Goal: Task Accomplishment & Management: Manage account settings

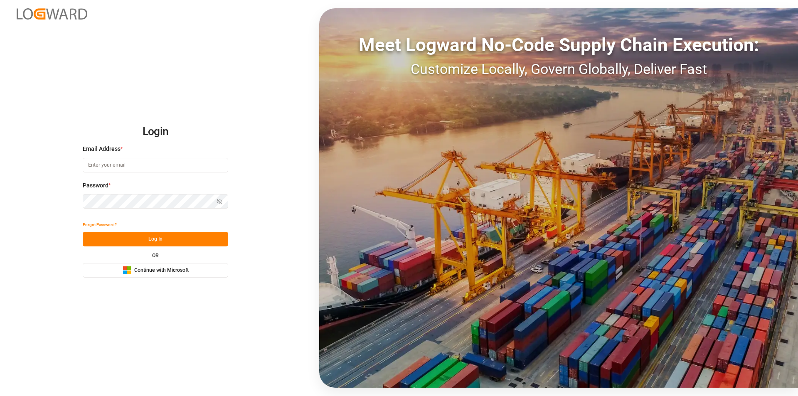
type input "nalini.basdeo@leschaco.com"
click at [160, 240] on button "Log In" at bounding box center [155, 239] width 145 height 15
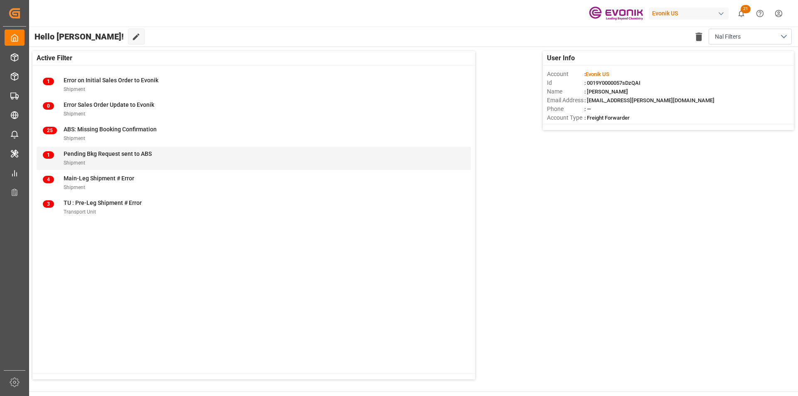
click at [146, 155] on span "Pending Bkg Request sent to ABS" at bounding box center [108, 153] width 88 height 7
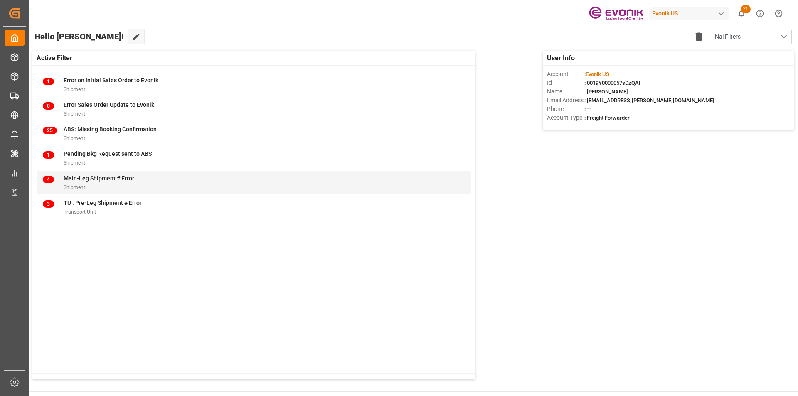
click at [106, 185] on div "Shipment" at bounding box center [99, 187] width 71 height 9
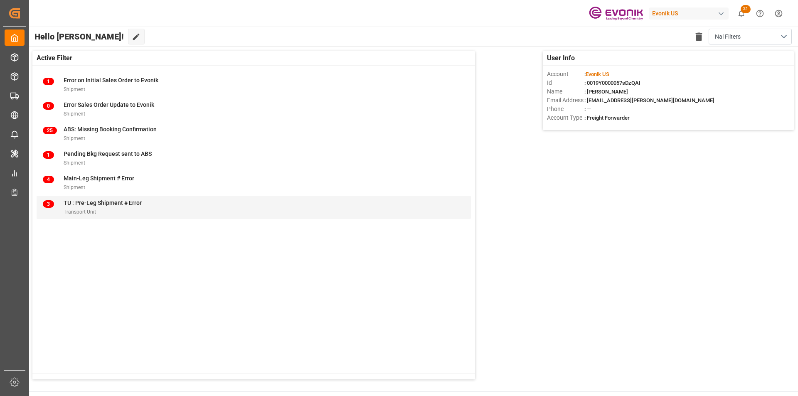
click at [91, 209] on div "Transport Unit" at bounding box center [103, 211] width 78 height 9
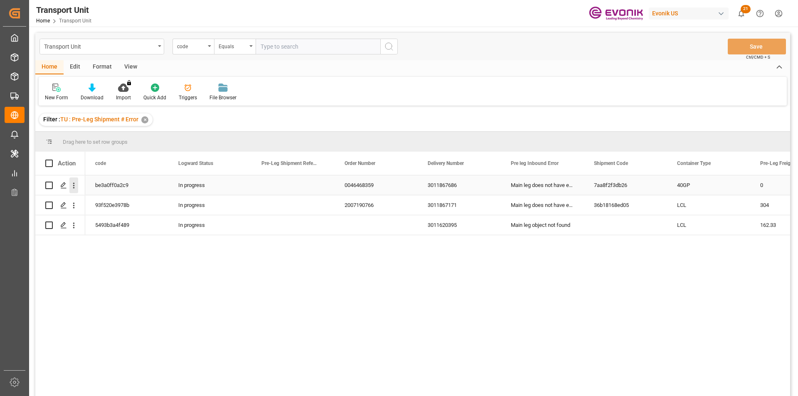
click at [72, 186] on icon "open menu" at bounding box center [73, 185] width 9 height 9
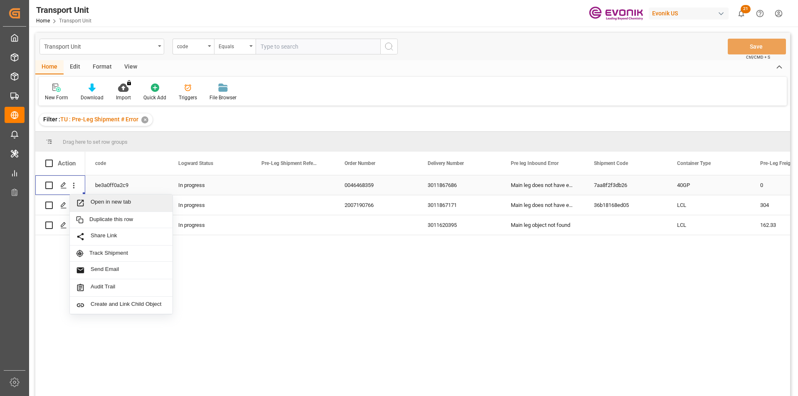
click at [106, 199] on span "Open in new tab" at bounding box center [129, 203] width 76 height 9
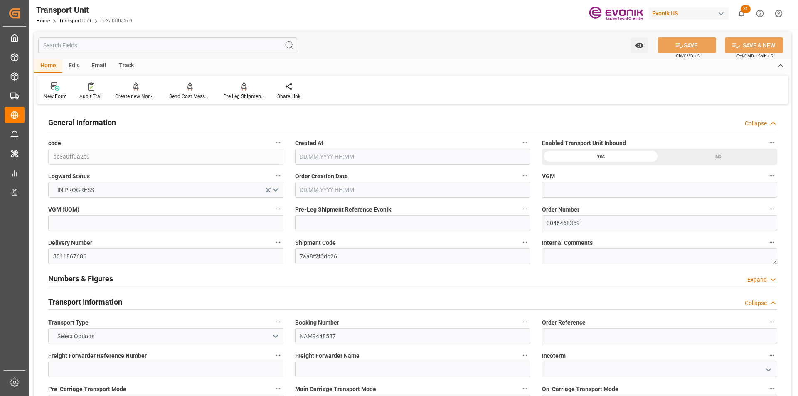
type input "CMACGM"
type input "CMA CGM Group"
type input "USSAV"
type input "JPUKB"
type input "10378.8"
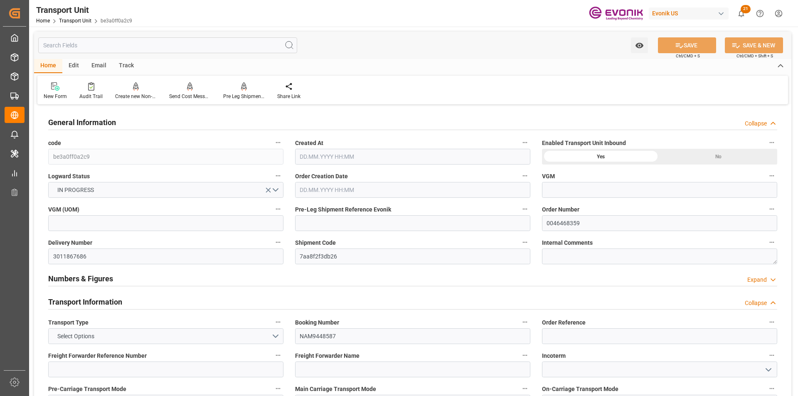
type input "09.09.2025 06:13"
type input "22.11.2025"
type input "11.10.2025 00:00"
type input "17.10.2025 00:00"
type input "28.11.2025 00:00"
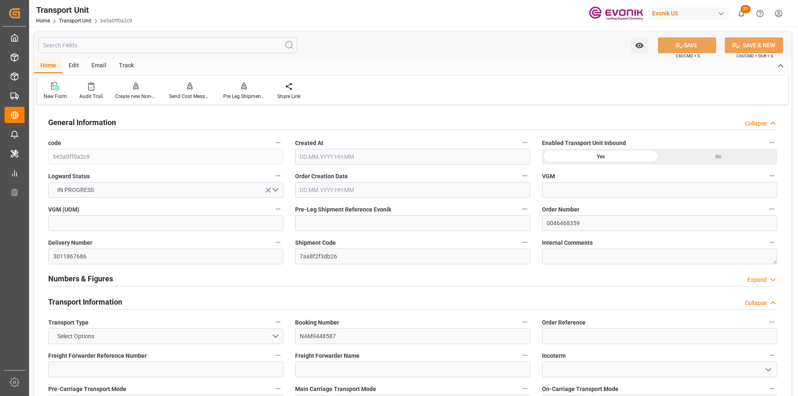
type input "26.12.2025 00:00"
type input "09.10.2025 00:00"
click at [77, 255] on input "3011867686" at bounding box center [165, 257] width 235 height 16
click at [567, 227] on input "0046468359" at bounding box center [659, 223] width 235 height 16
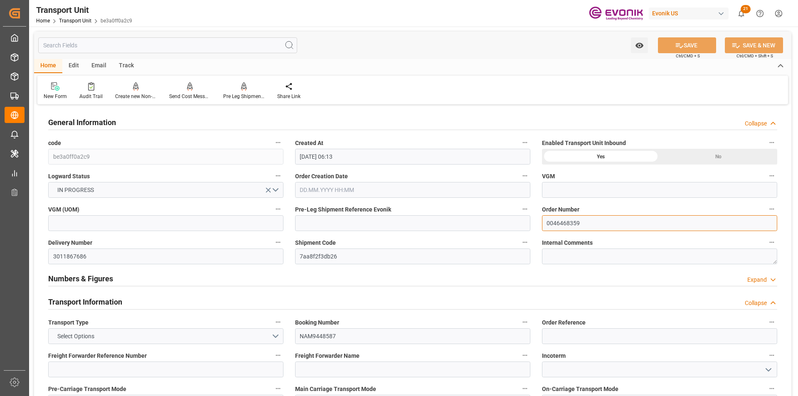
click at [567, 227] on input "0046468359" at bounding box center [659, 223] width 235 height 16
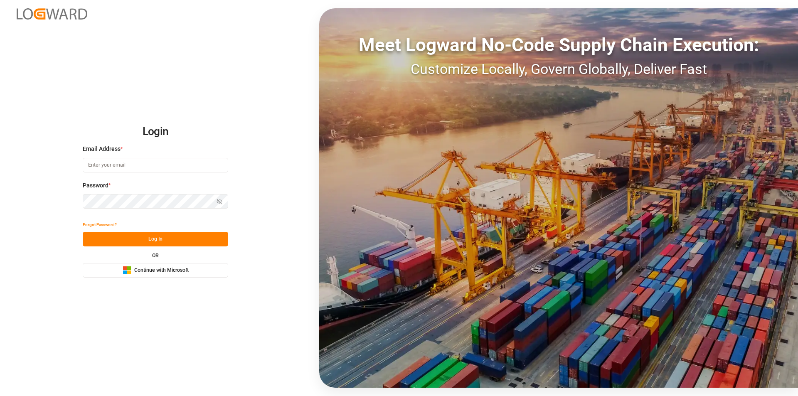
type input "nalini.basdeo@leschaco.com"
click at [161, 234] on button "Log In" at bounding box center [155, 239] width 145 height 15
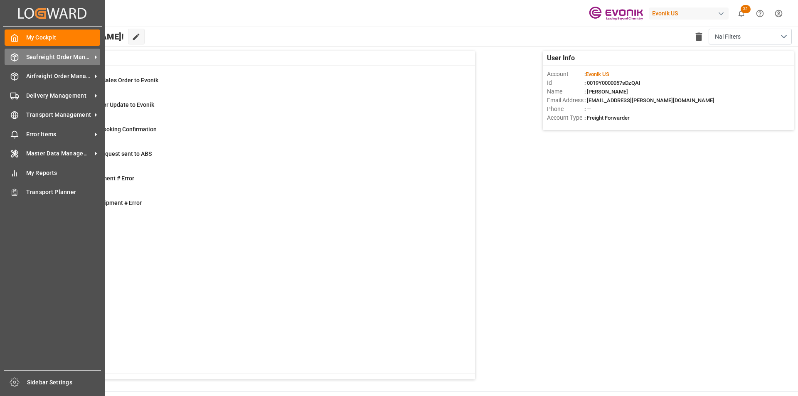
click at [59, 59] on span "Seafreight Order Management" at bounding box center [59, 57] width 66 height 9
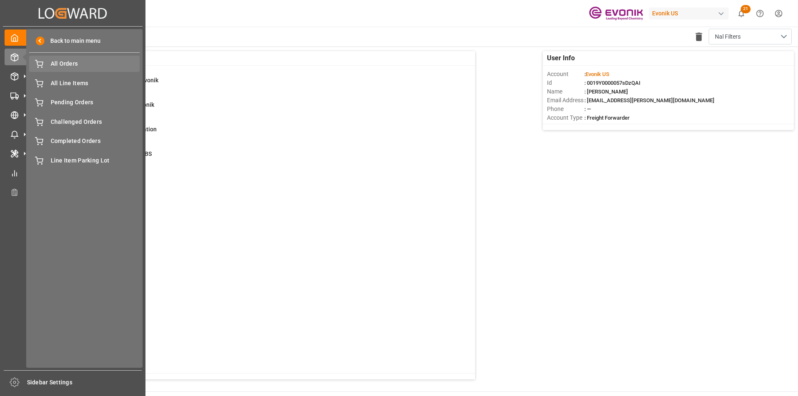
click at [61, 65] on span "All Orders" at bounding box center [95, 63] width 89 height 9
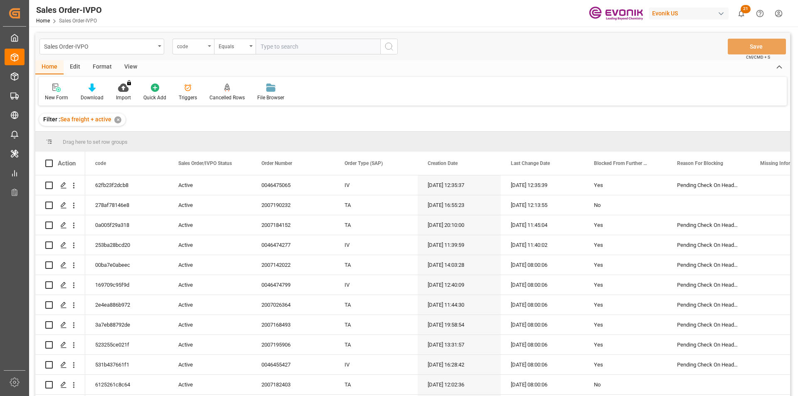
click at [199, 46] on div "code" at bounding box center [191, 46] width 28 height 10
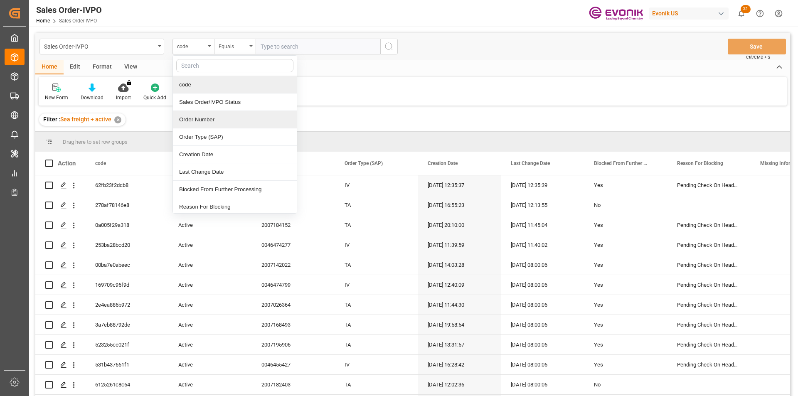
click at [207, 122] on div "Order Number" at bounding box center [235, 119] width 124 height 17
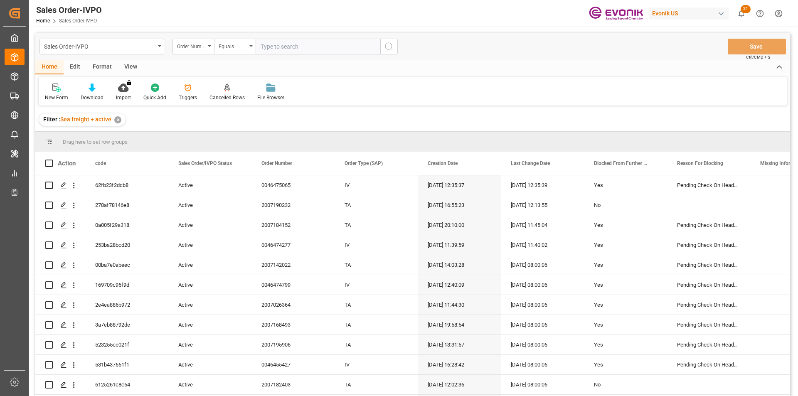
click at [278, 43] on input "text" at bounding box center [318, 47] width 125 height 16
paste input "0046468359"
type input "0046468359"
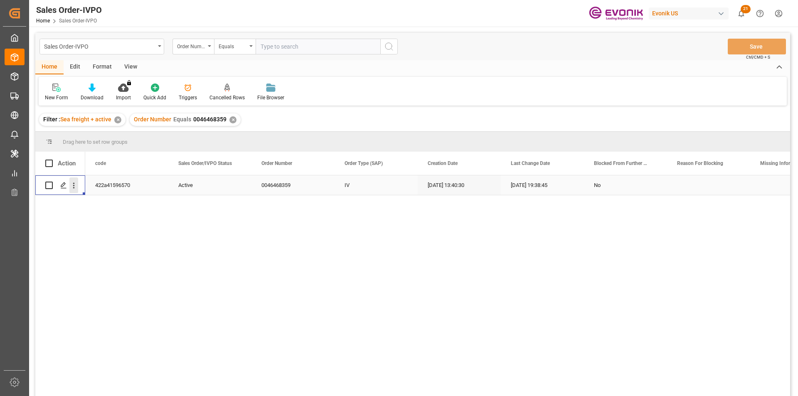
click at [72, 186] on icon "open menu" at bounding box center [73, 185] width 9 height 9
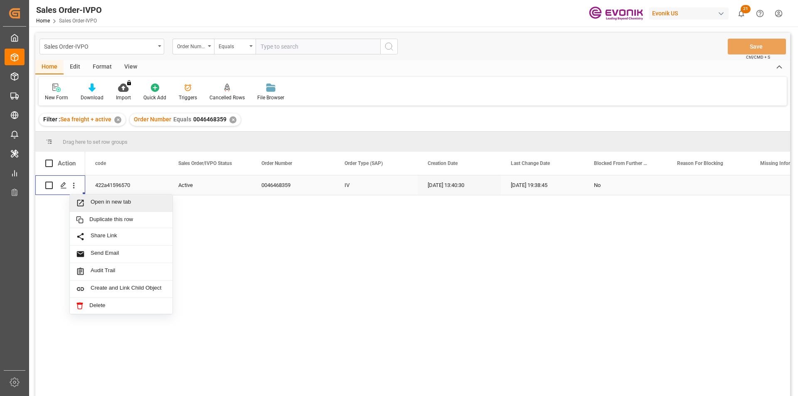
click at [130, 200] on span "Open in new tab" at bounding box center [129, 203] width 76 height 9
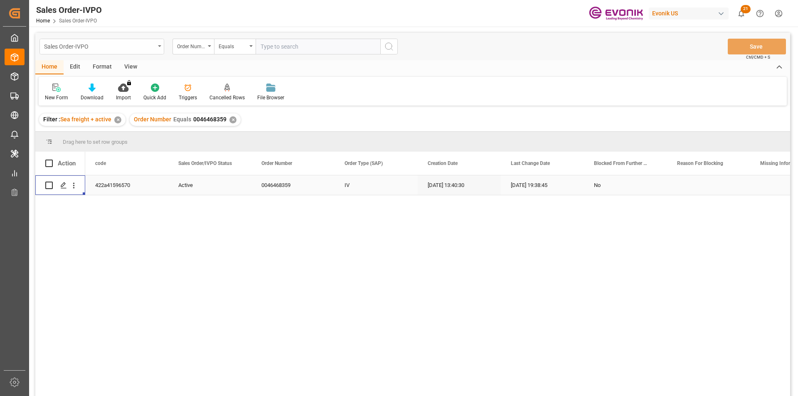
click at [134, 41] on div "Sales Order-IVPO" at bounding box center [99, 46] width 111 height 10
type input "line"
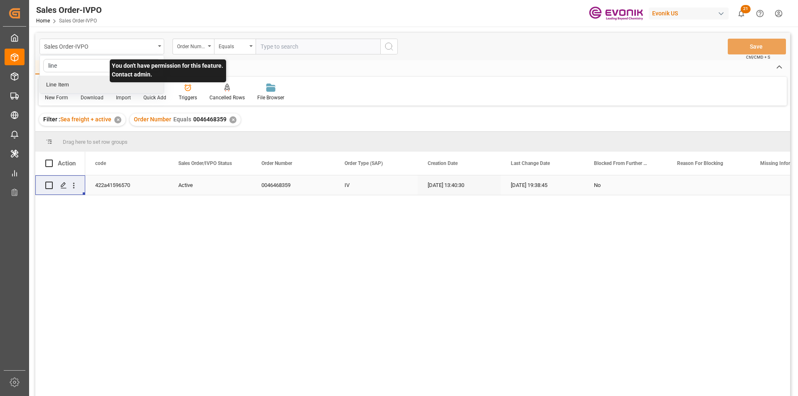
click at [128, 87] on div "Line Item" at bounding box center [102, 84] width 124 height 17
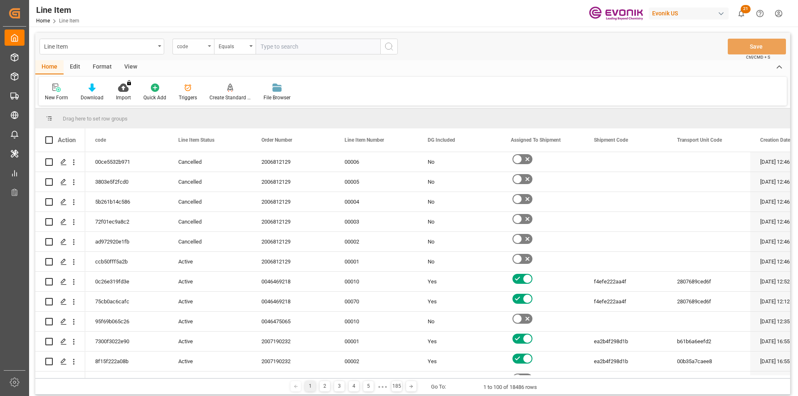
click at [179, 44] on div "code" at bounding box center [191, 46] width 28 height 10
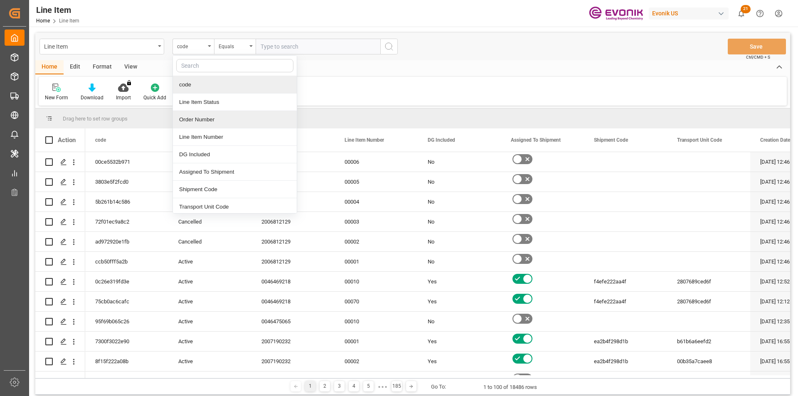
click at [217, 116] on div "Order Number" at bounding box center [235, 119] width 124 height 17
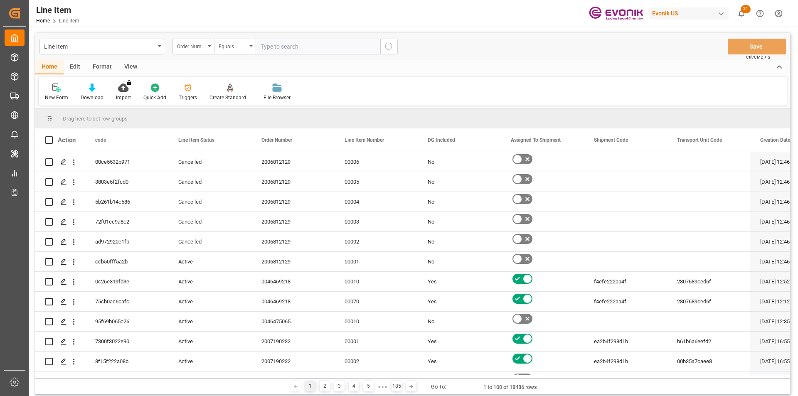
click at [274, 42] on input "text" at bounding box center [318, 47] width 125 height 16
paste input "0046474118"
type input "0046474118"
click at [396, 43] on button "search button" at bounding box center [388, 47] width 17 height 16
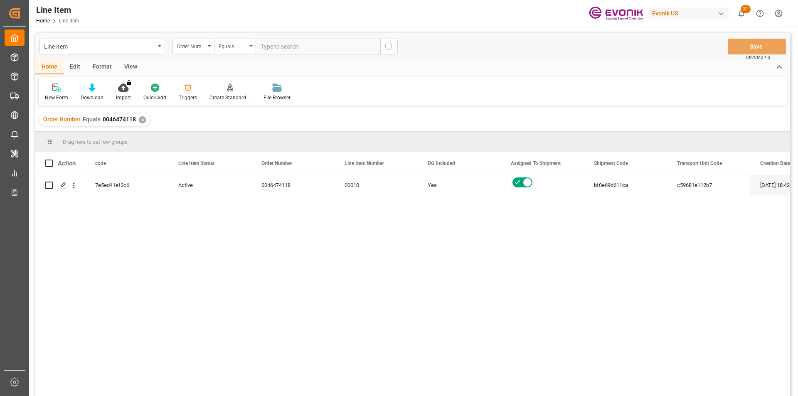
drag, startPoint x: 133, startPoint y: 62, endPoint x: 131, endPoint y: 67, distance: 5.0
click at [133, 62] on div "View" at bounding box center [130, 67] width 25 height 14
click at [100, 82] on div "Default Standard Templates Save Template Reset Template" at bounding box center [413, 91] width 748 height 29
click at [99, 94] on div "Standard Templates" at bounding box center [94, 92] width 54 height 18
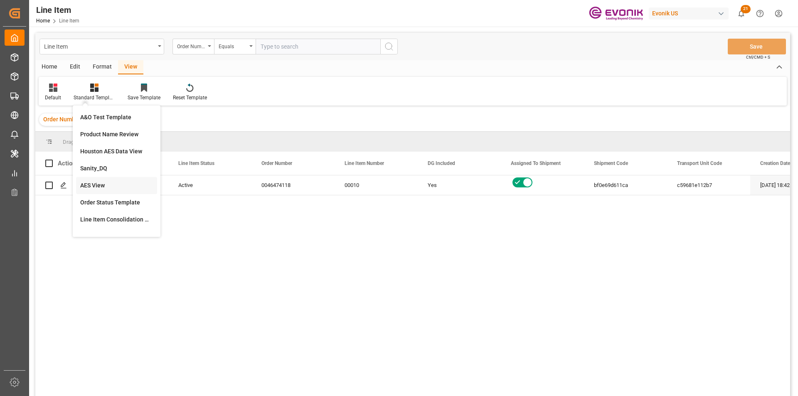
click at [88, 183] on div "AES View" at bounding box center [116, 185] width 73 height 9
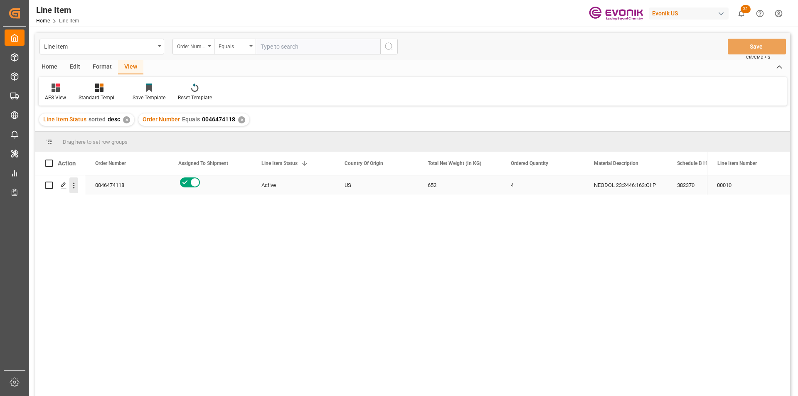
click at [75, 183] on icon "open menu" at bounding box center [73, 185] width 9 height 9
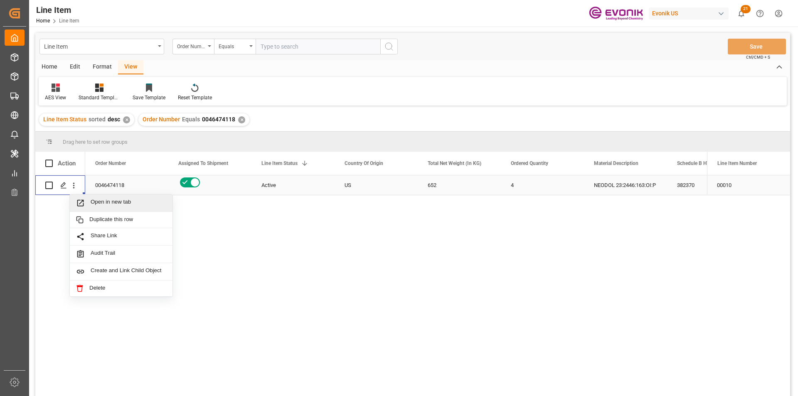
click at [85, 203] on span "Press SPACE to select this row." at bounding box center [83, 203] width 15 height 9
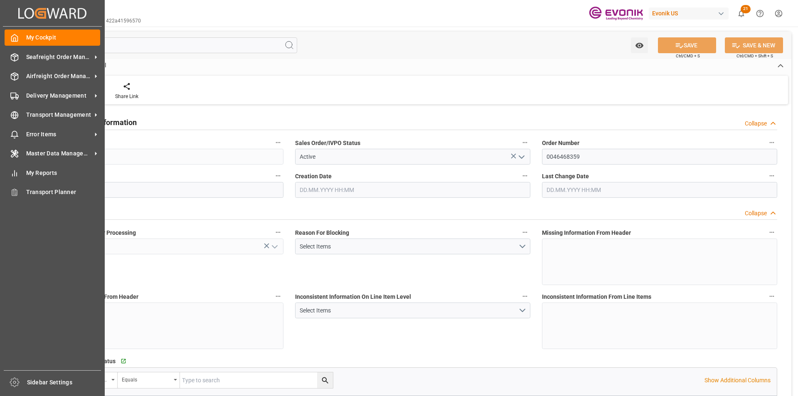
type input "JPUKB"
type input "0"
type input "1"
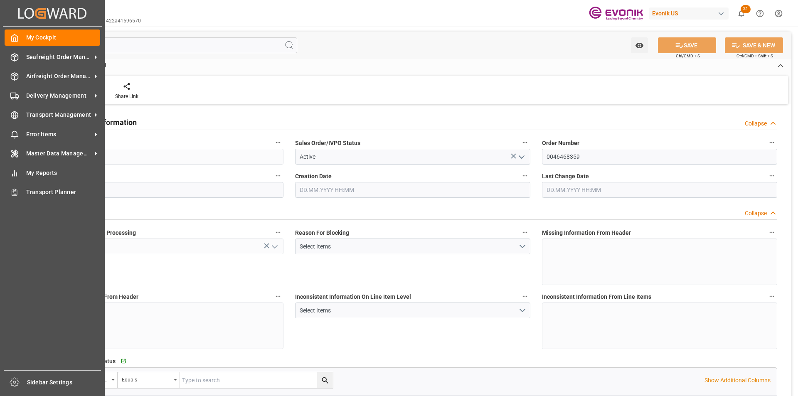
type input "10378.8"
type input "55.3858"
type input "19000"
type input "60"
type input "08.09.2025 13:40"
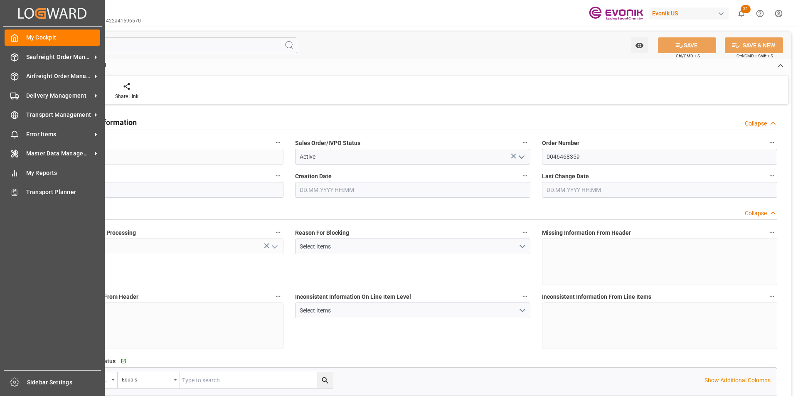
type input "25.09.2025 19:38"
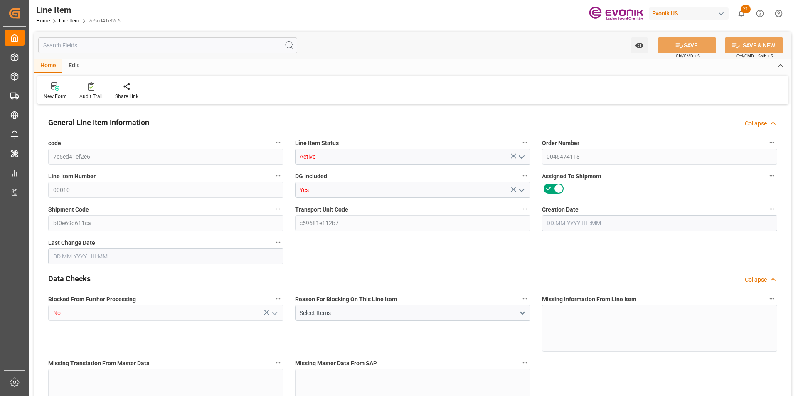
type input "1"
type input "716.548"
type input "652"
type input "1.1488"
type input "4"
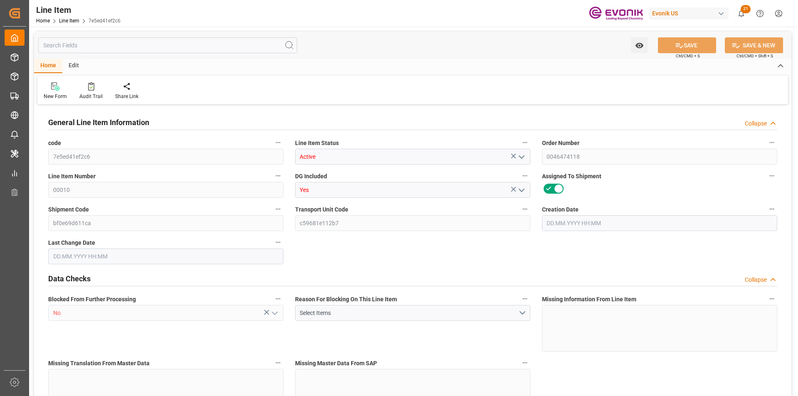
type input "3546.88"
type input "4"
type input "652"
type input "716.548"
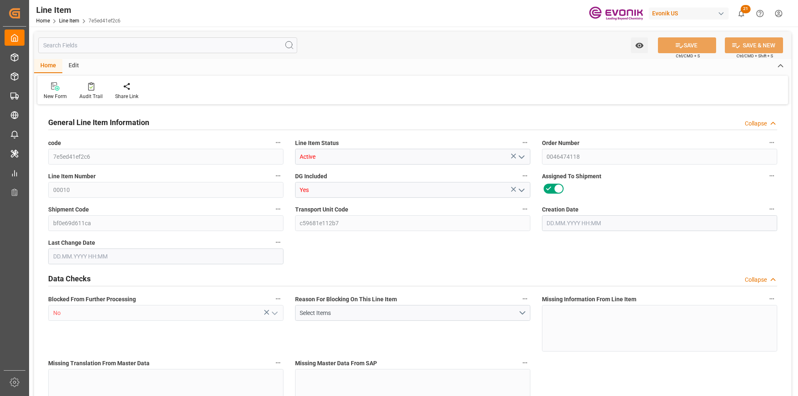
type input "736.548"
type input "652"
type input "1.1488"
type input "1148.824"
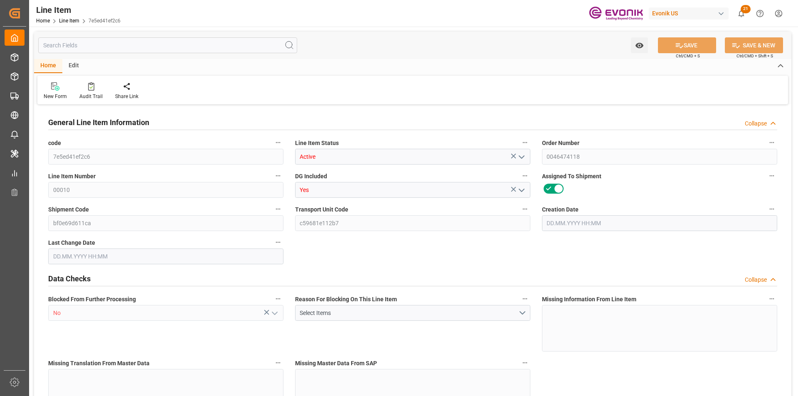
type input "0"
type input "[DATE] 18:42"
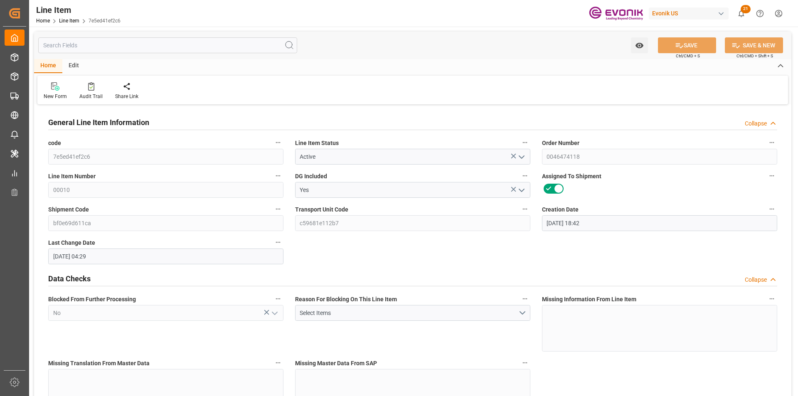
type input "[DATE] 04:29"
type input "[DATE]"
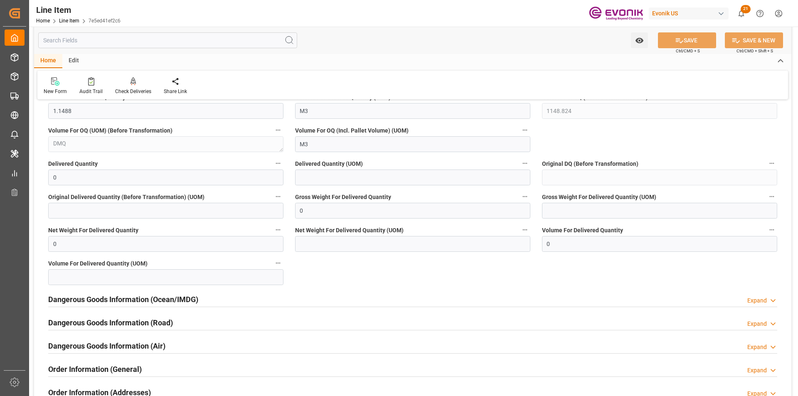
scroll to position [1039, 0]
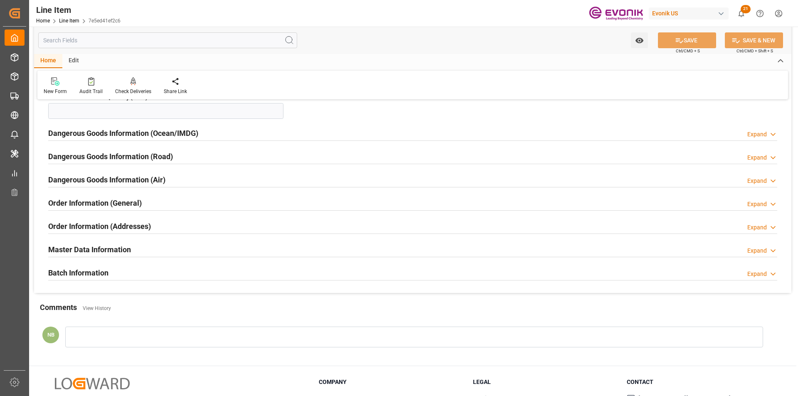
click at [238, 136] on div "Dangerous Goods Information (Ocean/IMDG) Expand" at bounding box center [412, 133] width 729 height 16
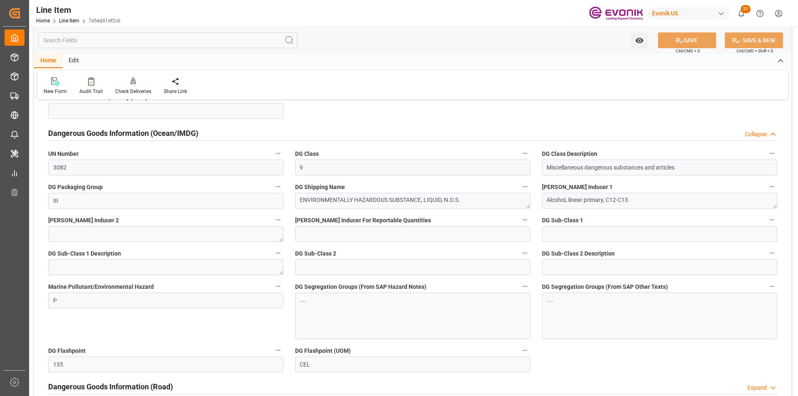
click at [91, 44] on input "text" at bounding box center [167, 40] width 259 height 16
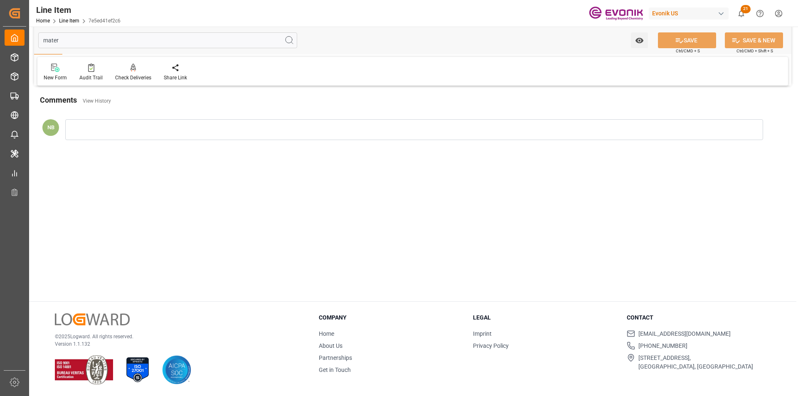
scroll to position [0, 0]
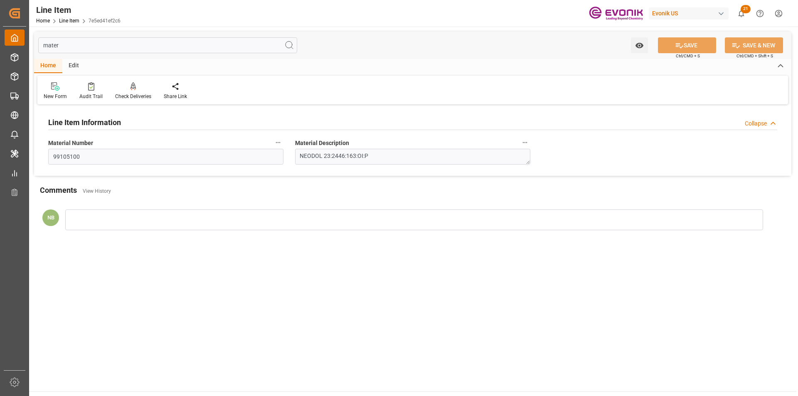
drag, startPoint x: 82, startPoint y: 45, endPoint x: 5, endPoint y: 37, distance: 77.4
click at [16, 43] on div "Created by potrace 1.15, written by [PERSON_NAME] [DATE]-[DATE] Created by potr…" at bounding box center [399, 198] width 798 height 396
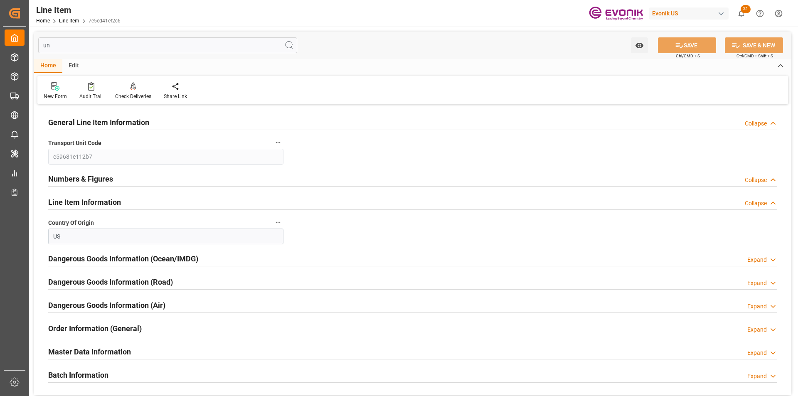
type input "un"
click at [277, 185] on div "Numbers & Figures Collapse" at bounding box center [412, 178] width 729 height 16
click at [277, 185] on div "Numbers & Figures Expand" at bounding box center [412, 178] width 729 height 16
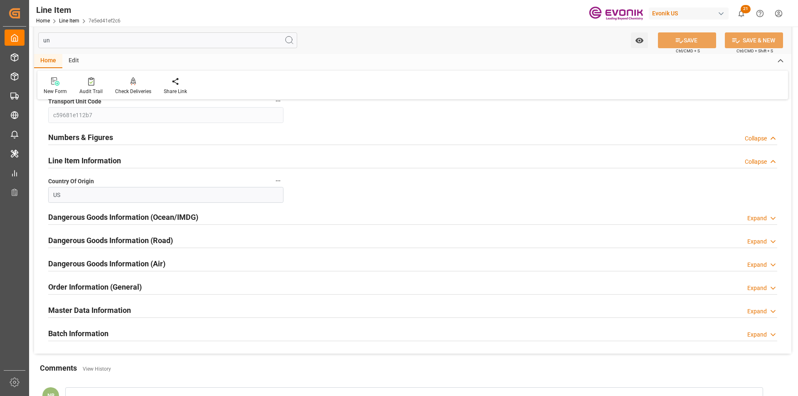
click at [206, 218] on div "Dangerous Goods Information (Ocean/IMDG) Expand" at bounding box center [412, 217] width 729 height 16
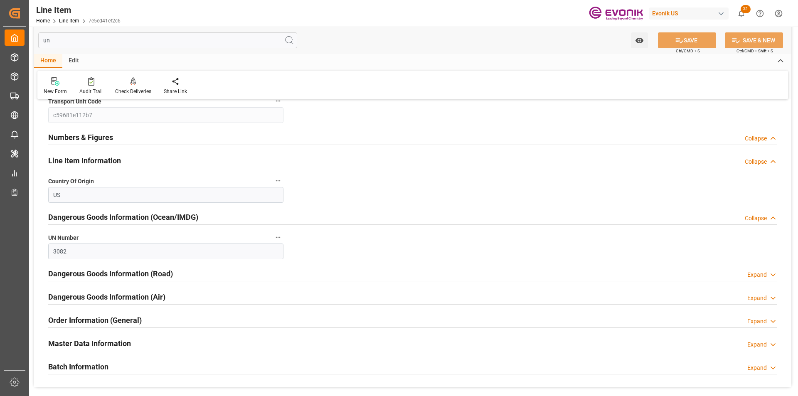
scroll to position [83, 0]
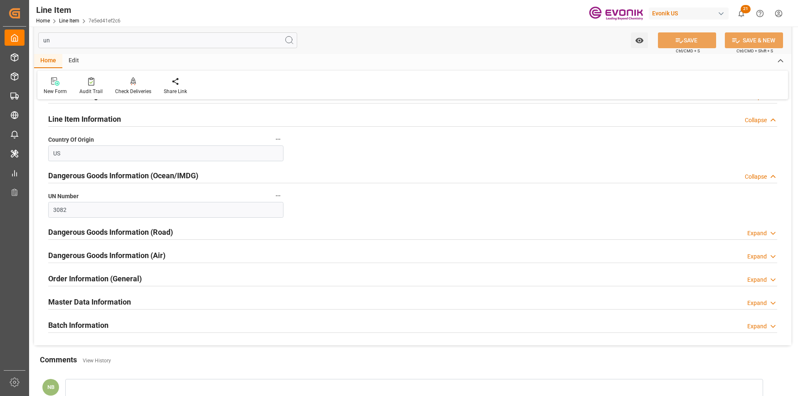
click at [172, 231] on h2 "Dangerous Goods Information (Road)" at bounding box center [110, 232] width 125 height 11
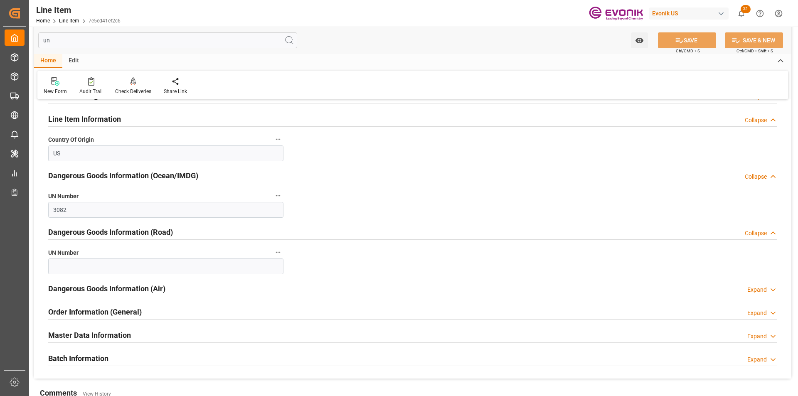
drag, startPoint x: 117, startPoint y: 39, endPoint x: 34, endPoint y: 30, distance: 83.3
click at [34, 30] on div "un Watch Option SAVE Ctrl/CMD + S SAVE & NEW Ctrl/CMD + Shift + S" at bounding box center [412, 40] width 757 height 27
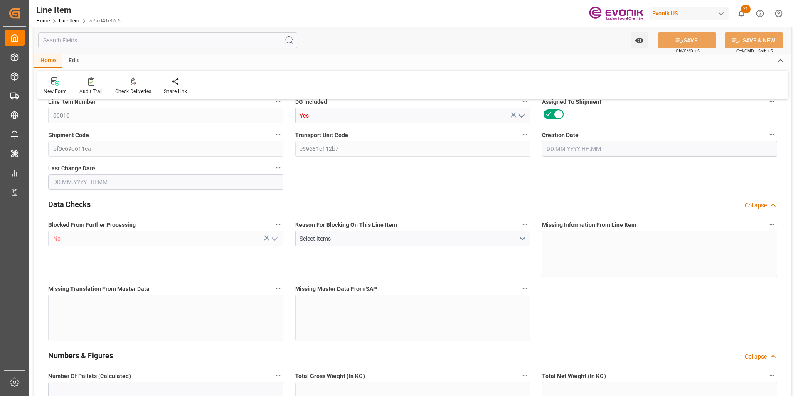
type input "7e5ed41ef2c6"
type input "Active"
type input "0046474118"
type input "00010"
type input "Yes"
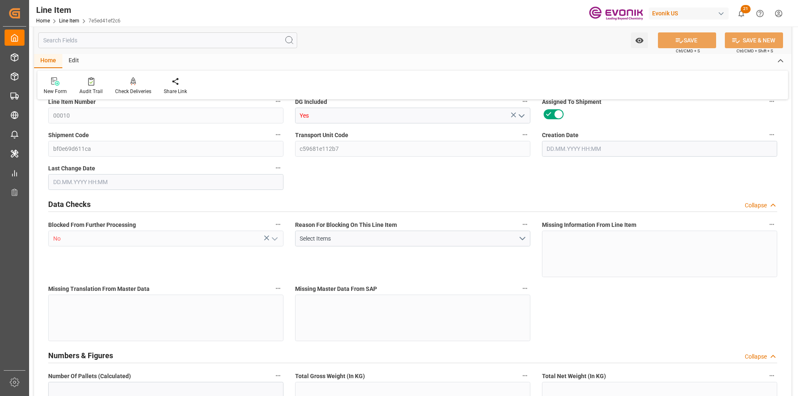
type input "bf0e69d611ca"
type input "No"
type input "DR"
type input "No"
type input "99105100"
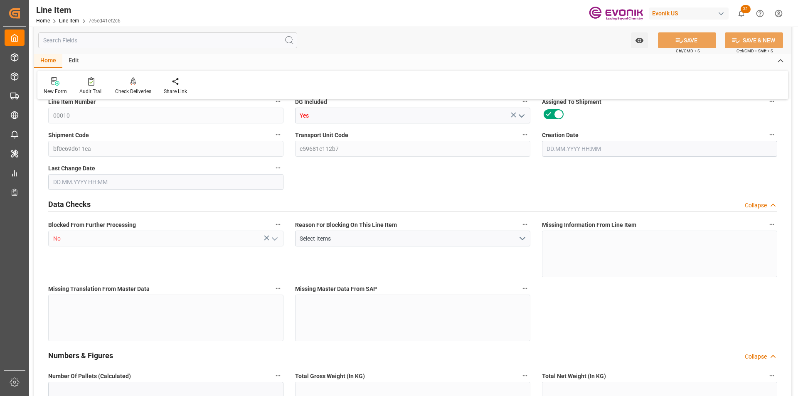
type textarea "NEODOL 23:2446:163:OI:P"
type input "USD"
type input "PACK"
type input "382370"
type input "EAR99"
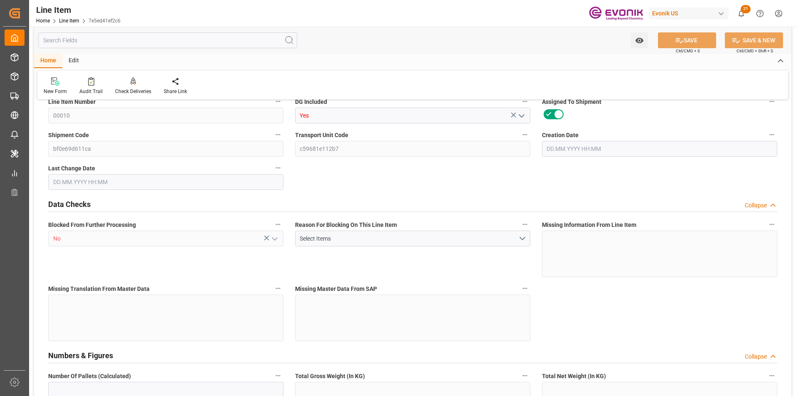
type input "DR"
type input "KGM"
type textarea "KGM"
type input "KGM"
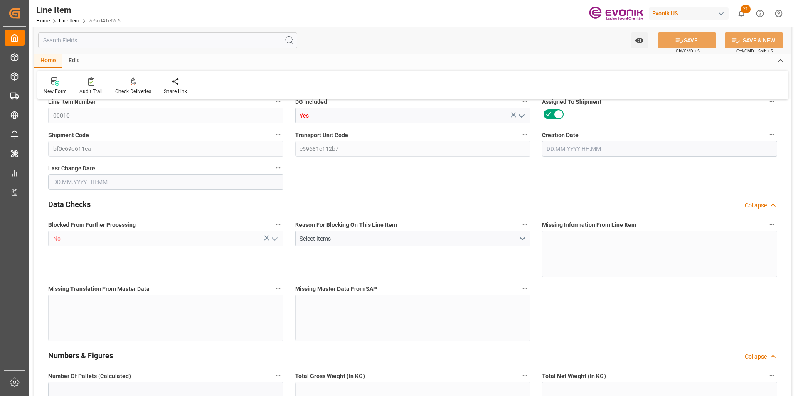
type input "KGM"
type textarea "KGM"
type input "M3"
type textarea "DMQ"
type input "M3"
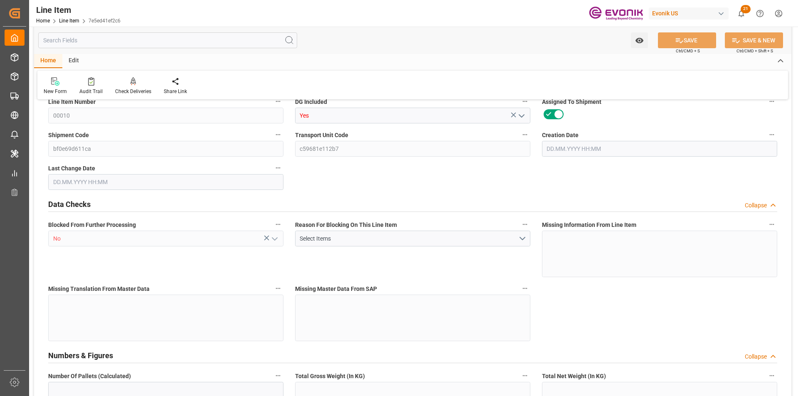
type input "1"
type input "716.548"
type input "652"
type input "1.1488"
type input "4"
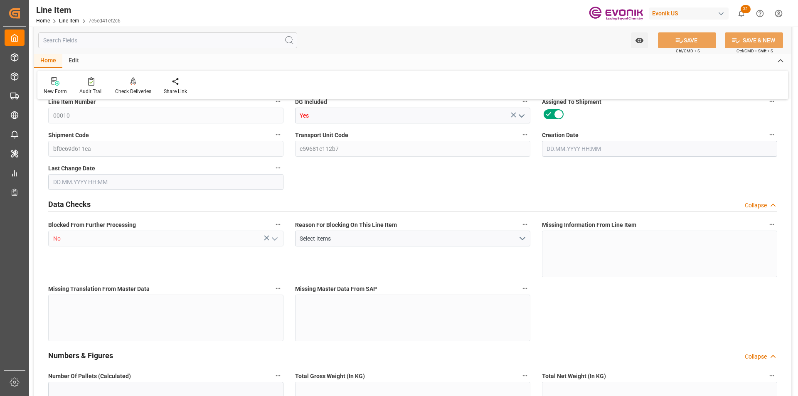
type input "3546.88"
type input "4"
type input "652"
type input "716.548"
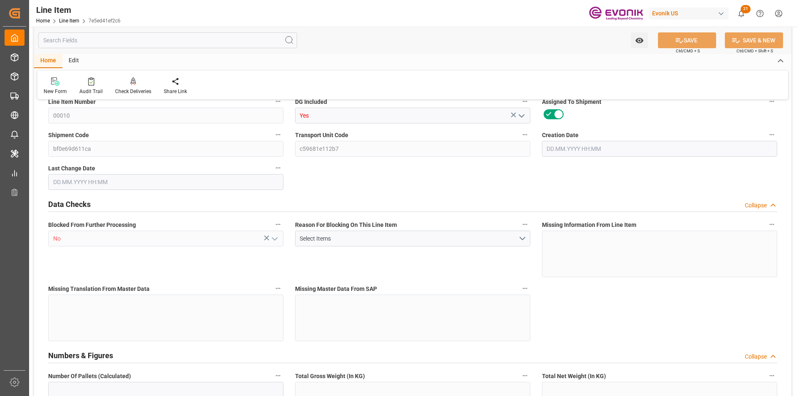
type input "736.548"
type input "652"
type input "1.1488"
type input "1148.824"
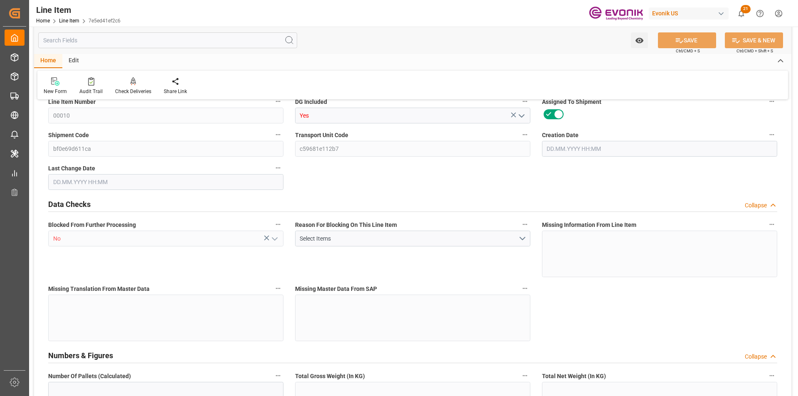
type input "0"
type input "[DATE] 18:42"
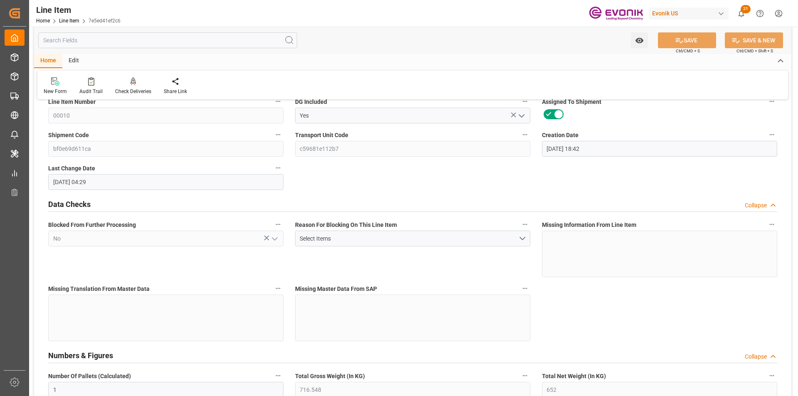
type input "[DATE] 04:29"
type input "[DATE]"
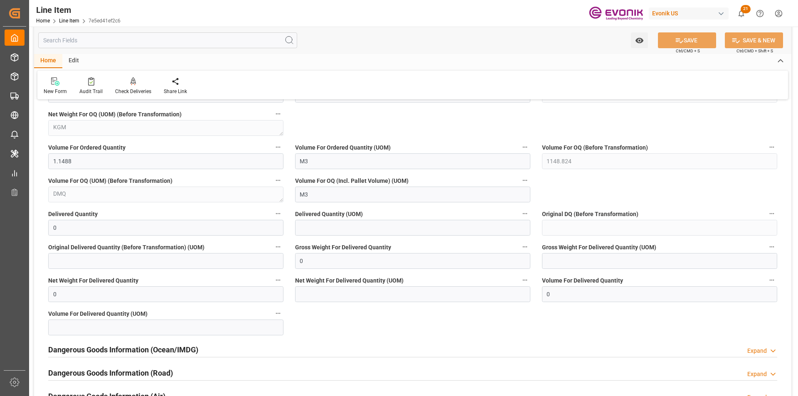
scroll to position [1103, 0]
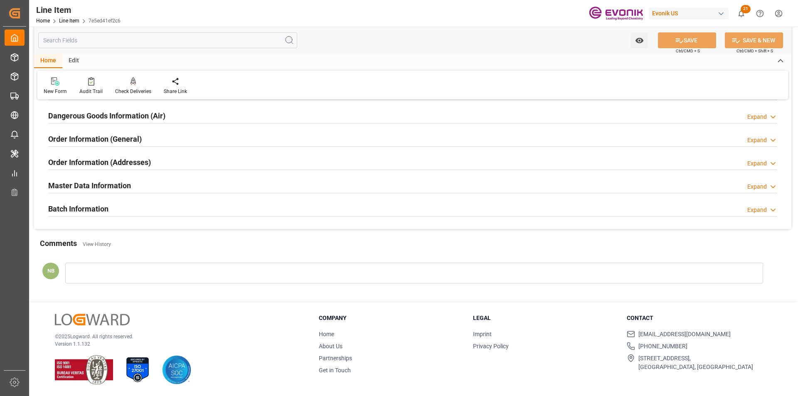
click at [195, 139] on div "Order Information (General) Expand" at bounding box center [412, 139] width 729 height 16
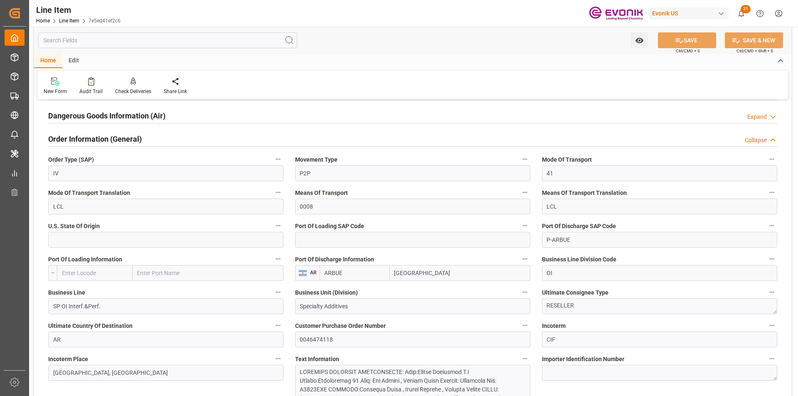
click at [202, 138] on div "Order Information (General) Collapse" at bounding box center [412, 139] width 729 height 16
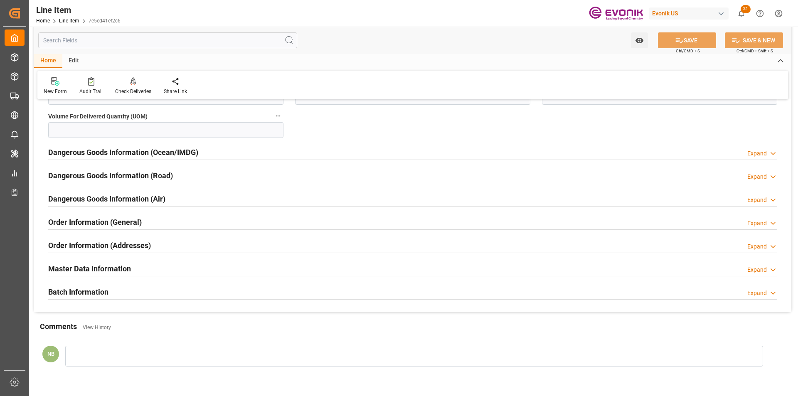
scroll to position [979, 0]
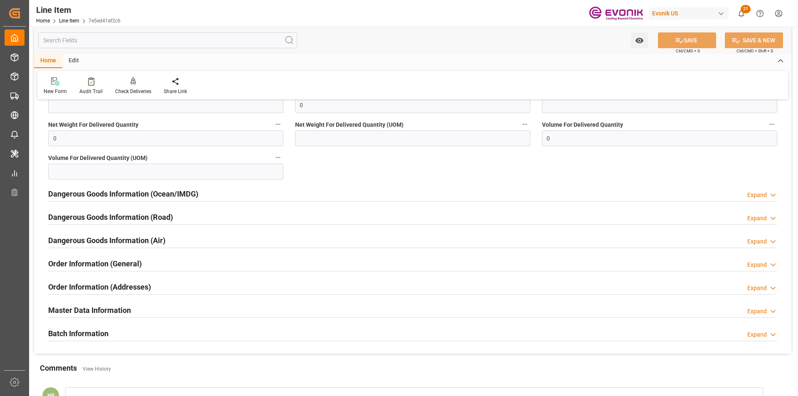
click at [186, 195] on h2 "Dangerous Goods Information (Ocean/IMDG)" at bounding box center [123, 193] width 150 height 11
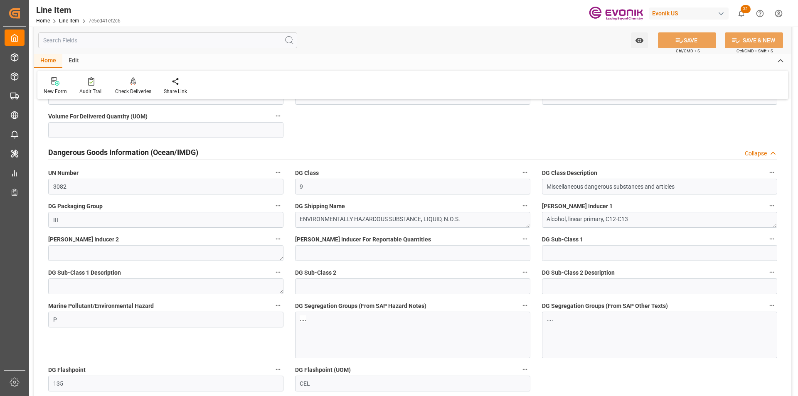
scroll to position [1062, 0]
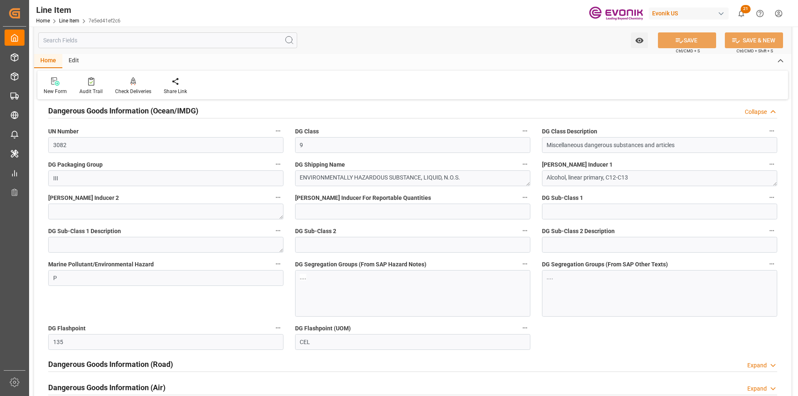
click at [92, 29] on div "Watch Option SAVE Ctrl/CMD + S SAVE & NEW Ctrl/CMD + Shift + S" at bounding box center [412, 40] width 757 height 27
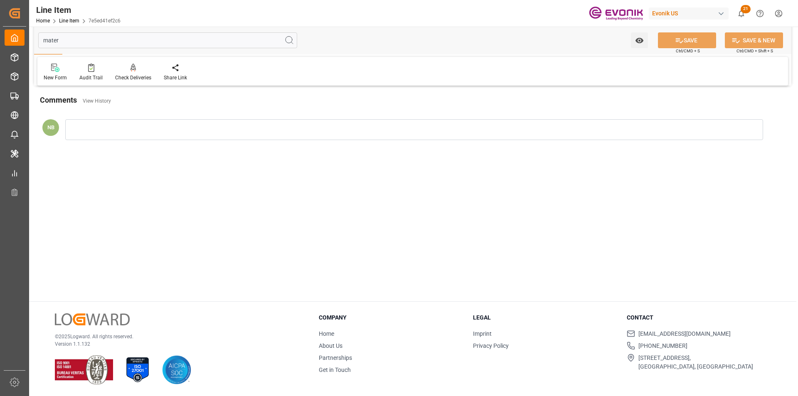
scroll to position [0, 0]
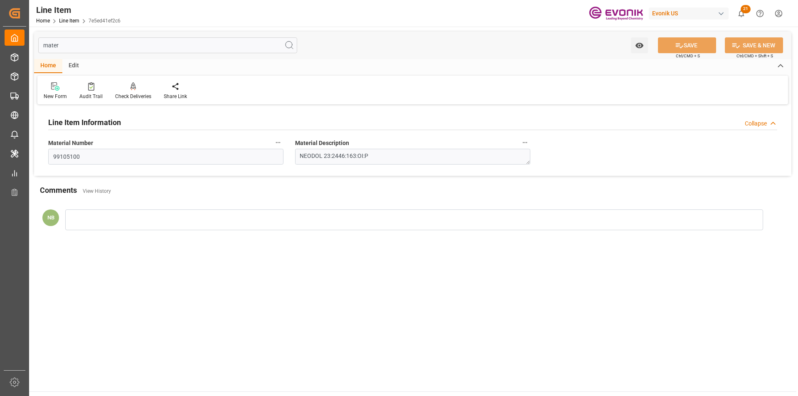
click at [108, 42] on input "mater" at bounding box center [167, 45] width 259 height 16
drag, startPoint x: 106, startPoint y: 44, endPoint x: -9, endPoint y: 32, distance: 115.0
click at [0, 32] on html "Created by potrace 1.15, written by [PERSON_NAME] [DATE]-[DATE] Created by potr…" at bounding box center [399, 198] width 798 height 396
type input "shi"
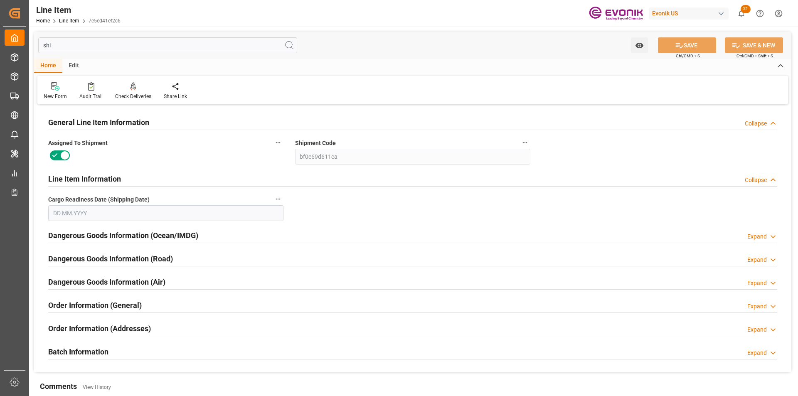
type input "[DATE]"
type input "ship"
click at [201, 309] on div "Order Information (General) Expand" at bounding box center [412, 305] width 729 height 16
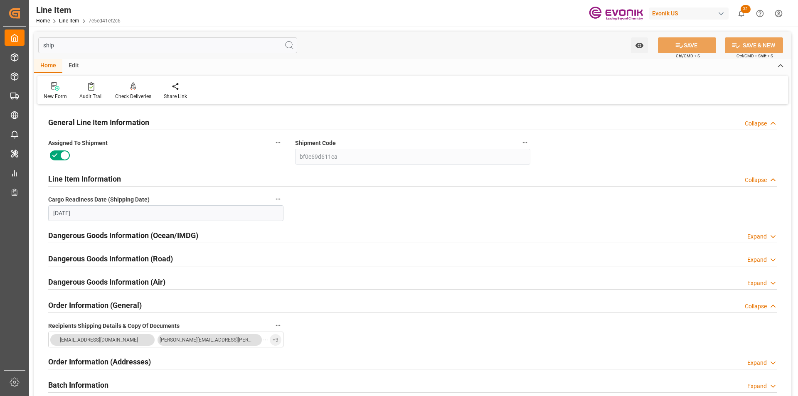
scroll to position [83, 0]
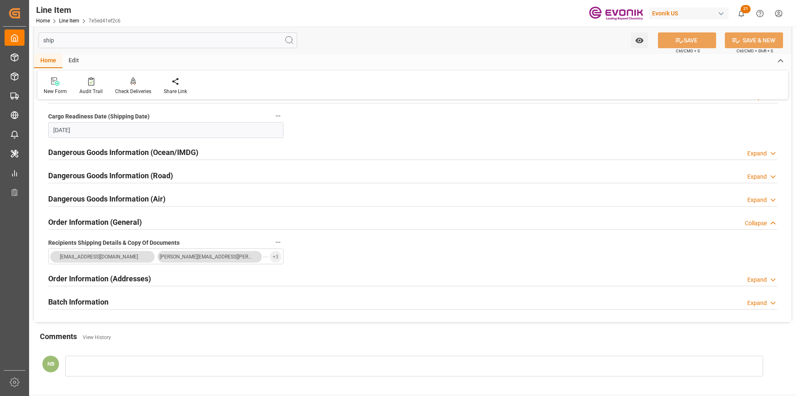
click at [181, 282] on div "Order Information (Addresses) Expand" at bounding box center [412, 278] width 729 height 16
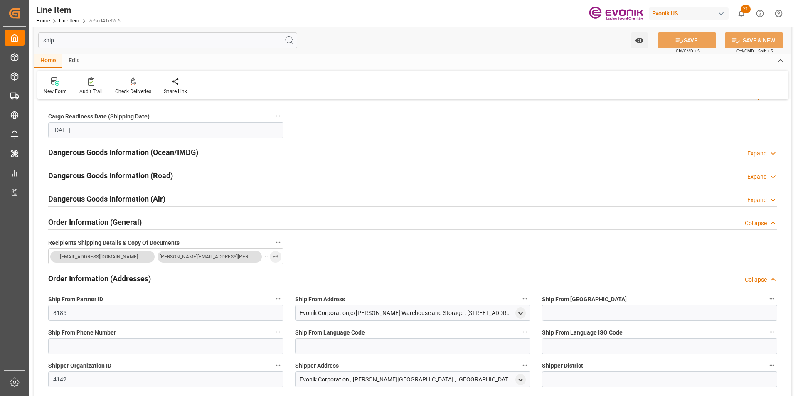
scroll to position [249, 0]
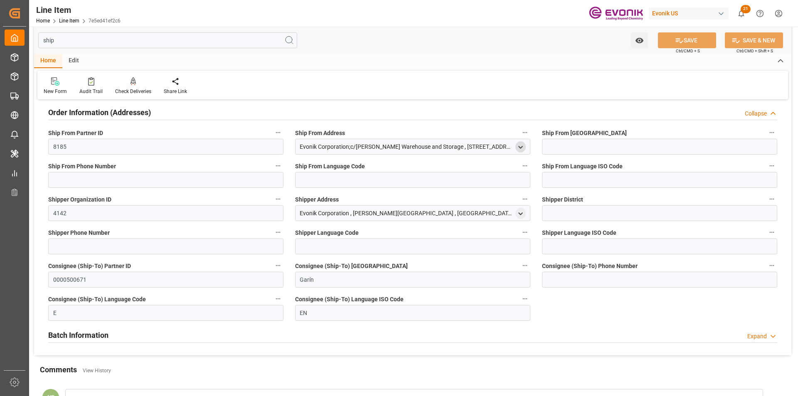
click at [525, 146] on div "open menu" at bounding box center [520, 146] width 10 height 11
click at [521, 146] on icon "open menu" at bounding box center [520, 147] width 7 height 7
